Goal: Task Accomplishment & Management: Manage account settings

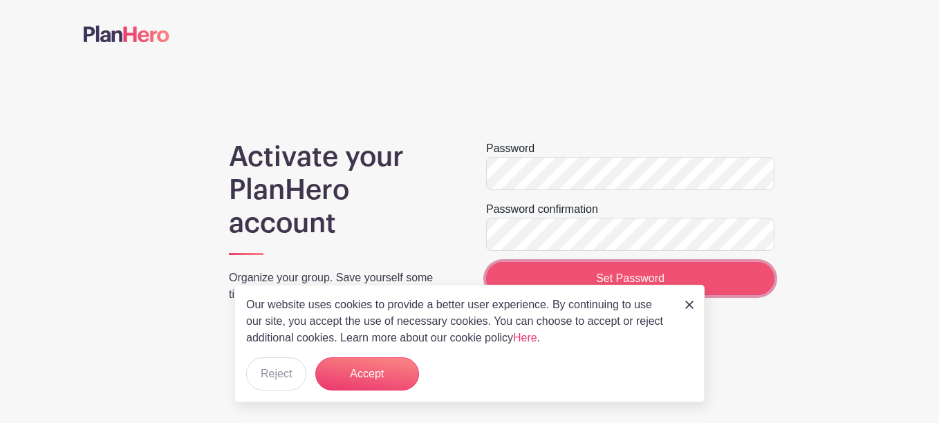
click at [617, 272] on input "Set Password" at bounding box center [630, 278] width 288 height 33
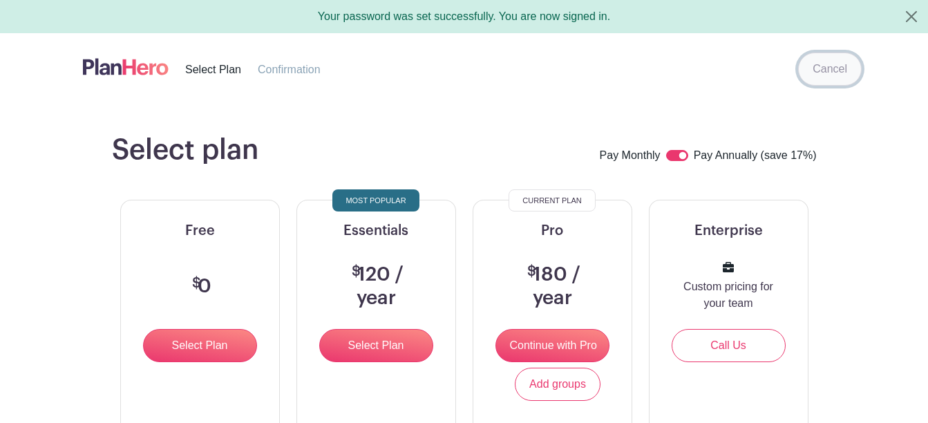
click at [822, 71] on link "Cancel" at bounding box center [830, 69] width 64 height 33
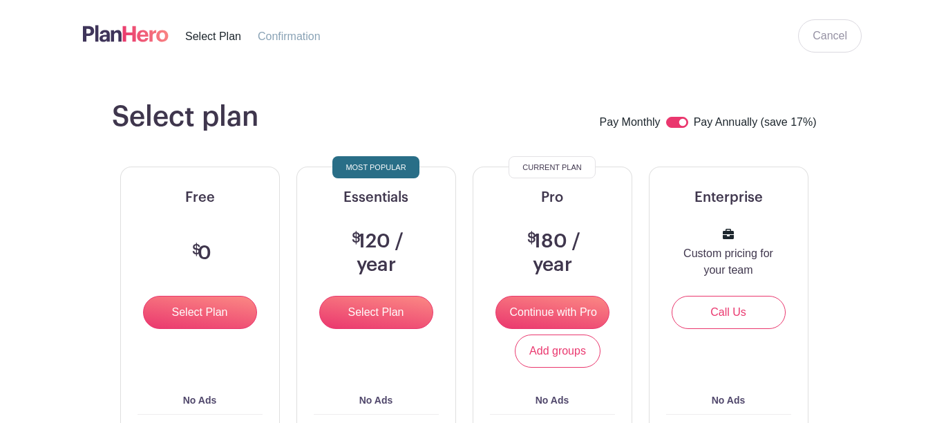
click at [133, 35] on img at bounding box center [126, 33] width 86 height 23
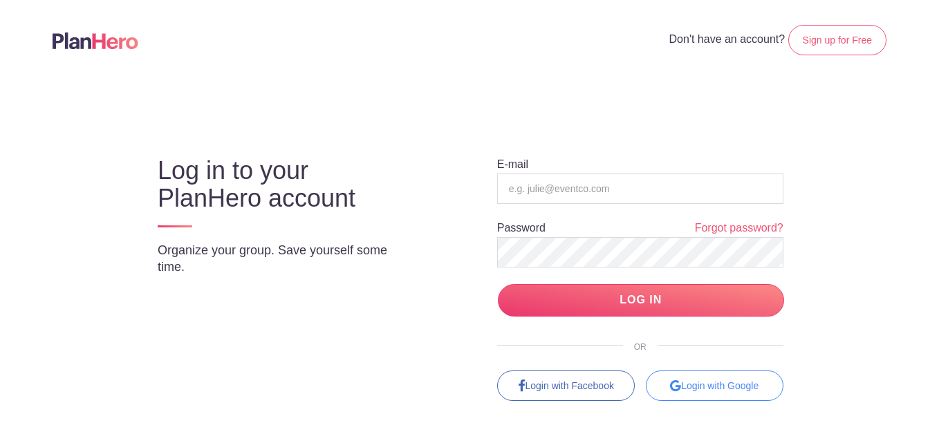
click at [391, 284] on div "Log in to your PlanHero account Organize your group. Save yourself some time." at bounding box center [292, 212] width 305 height 160
click at [547, 176] on input "email" at bounding box center [640, 189] width 286 height 30
type input "t"
paste input "tracih@pets4lifelouisville.org"
type input "tracih@pets4lifelouisville.org"
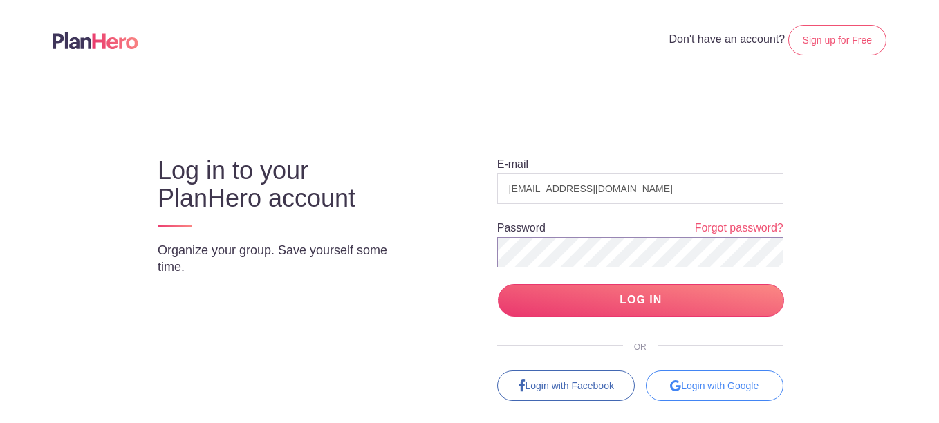
click at [498, 284] on input "LOG IN" at bounding box center [641, 300] width 286 height 32
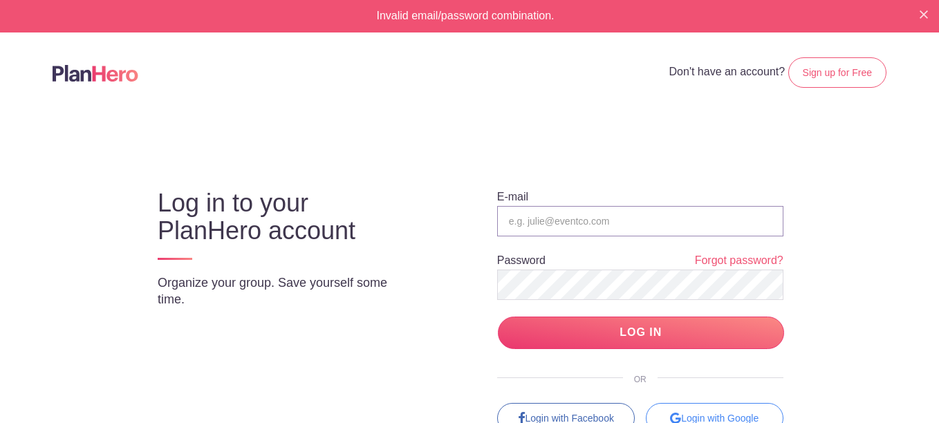
click at [597, 221] on input "email" at bounding box center [640, 221] width 286 height 30
paste input "tracih@pets4lifelouisville.org"
type input "tracih@pets4lifelouisville.org"
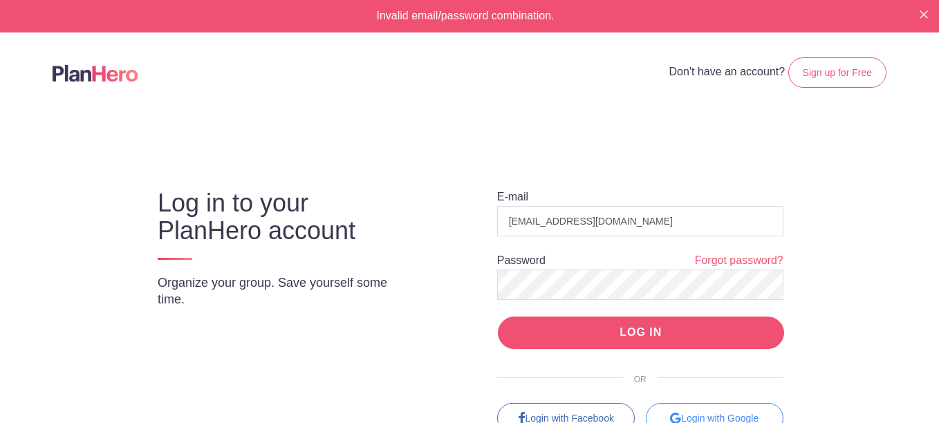
click at [509, 343] on input "LOG IN" at bounding box center [641, 333] width 286 height 32
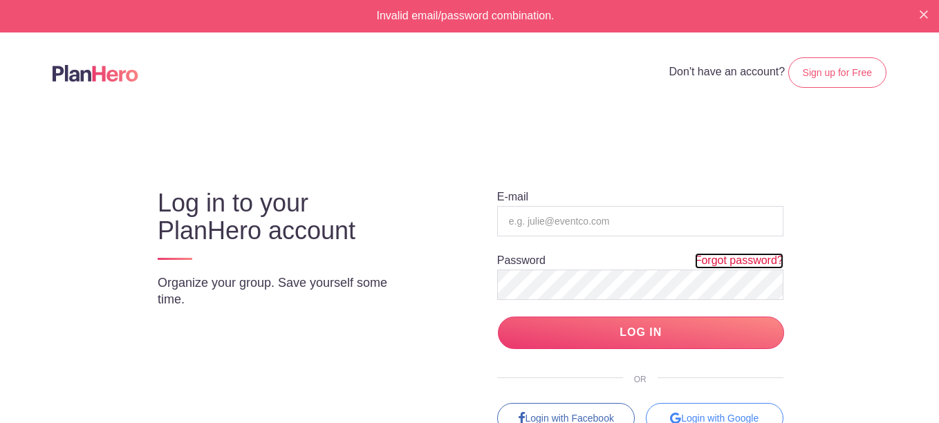
click at [716, 262] on link "Forgot password?" at bounding box center [739, 261] width 88 height 16
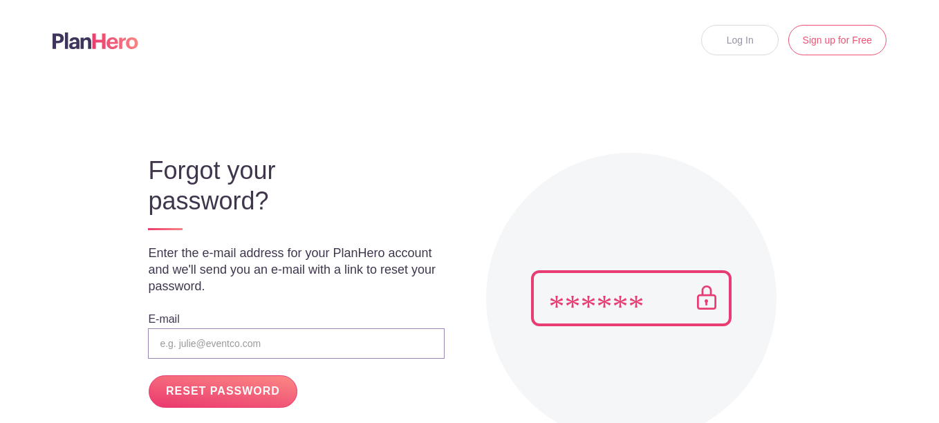
click at [274, 341] on input "email" at bounding box center [296, 343] width 296 height 30
paste input "tracih@pets4lifelouisville.org"
type input "tracih@pets4lifelouisville.org"
click at [250, 385] on input "RESET PASSWORD" at bounding box center [223, 391] width 148 height 32
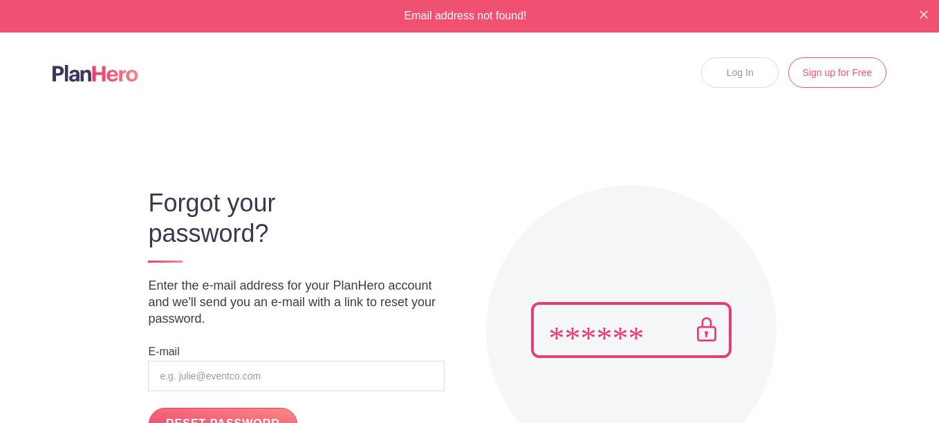
click at [382, 250] on div "Forgot your password? Enter the e-mail address for your PlanHero account and we…" at bounding box center [287, 303] width 313 height 276
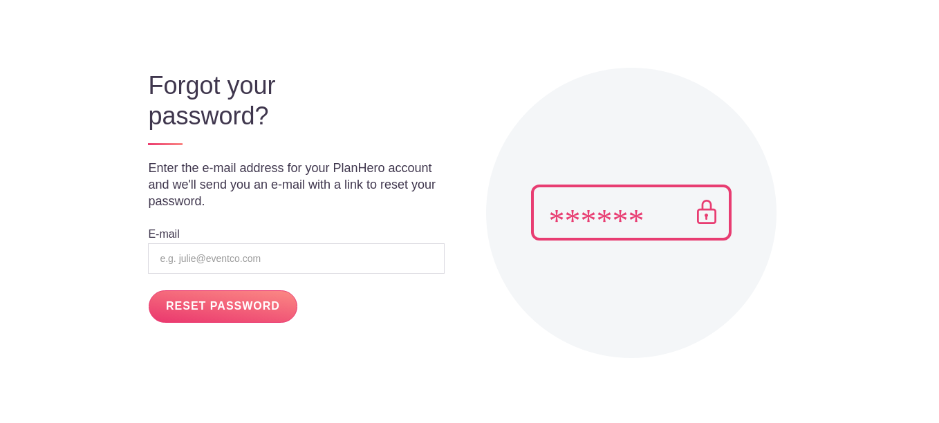
scroll to position [138, 0]
